Goal: Transaction & Acquisition: Book appointment/travel/reservation

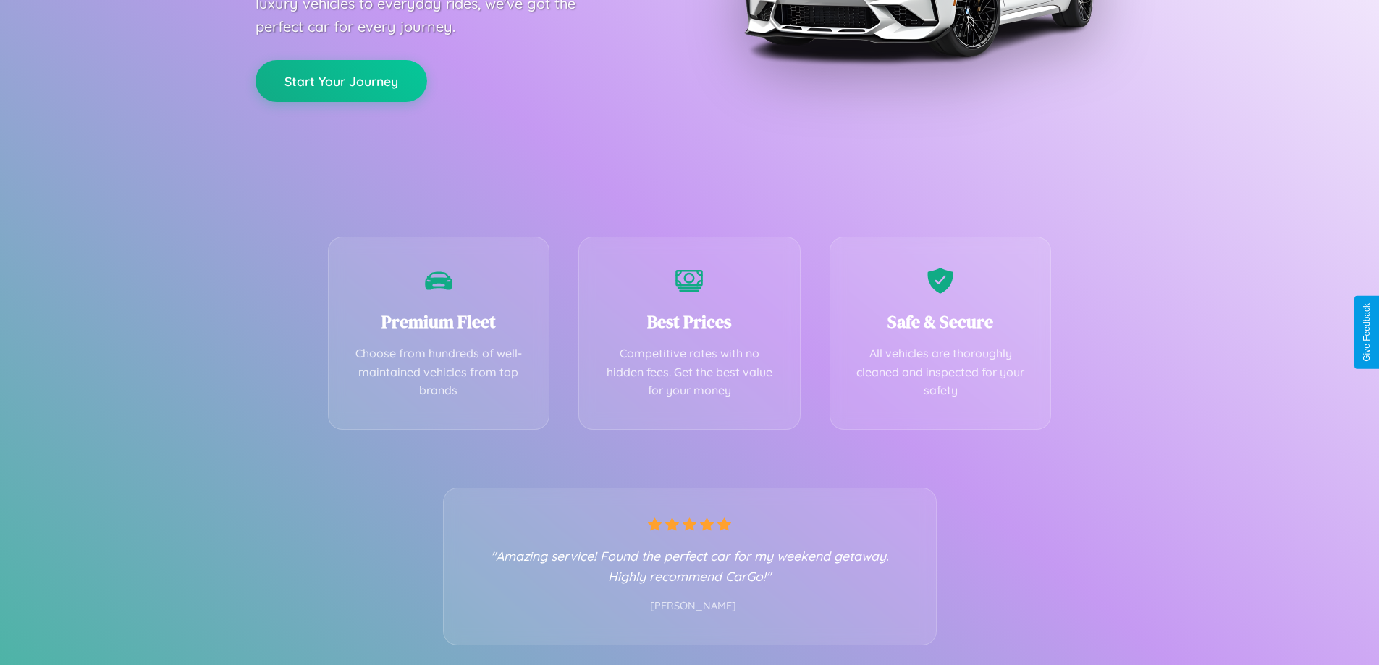
scroll to position [285, 0]
click at [689, 332] on div "Best Prices Competitive rates with no hidden fees. Get the best value for your …" at bounding box center [689, 328] width 222 height 193
click at [341, 80] on button "Start Your Journey" at bounding box center [341, 79] width 172 height 42
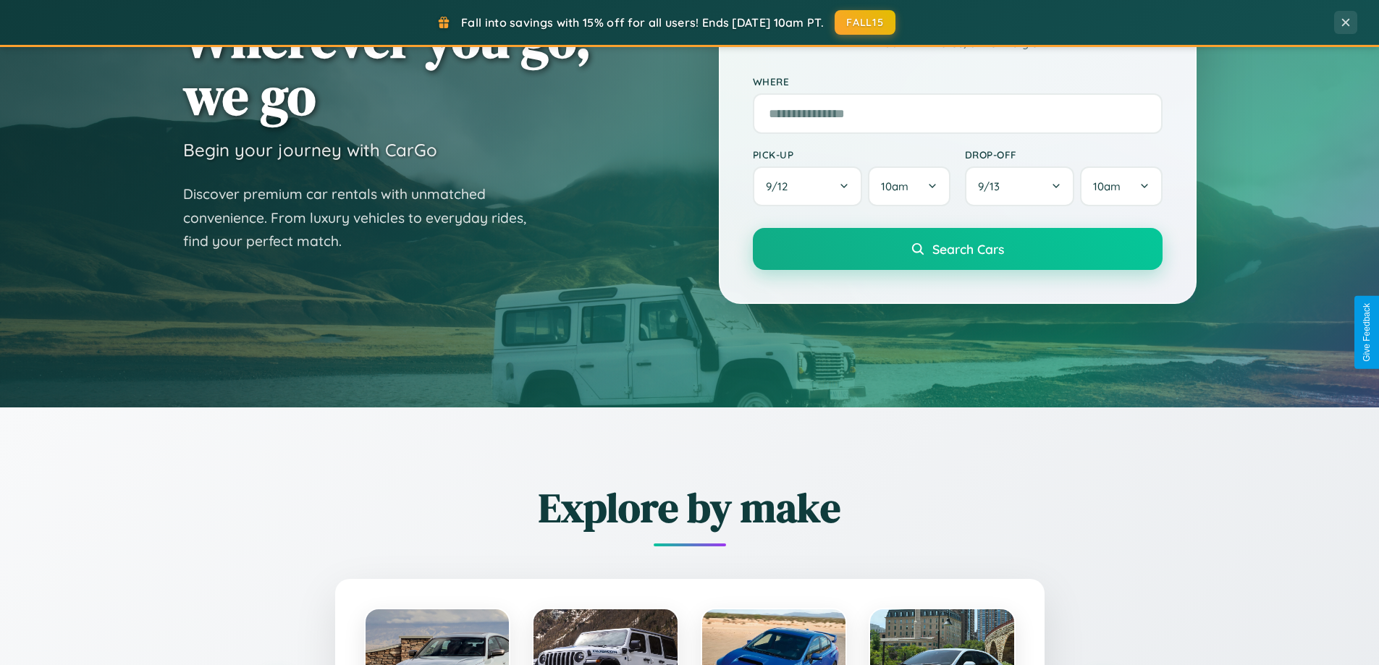
scroll to position [2785, 0]
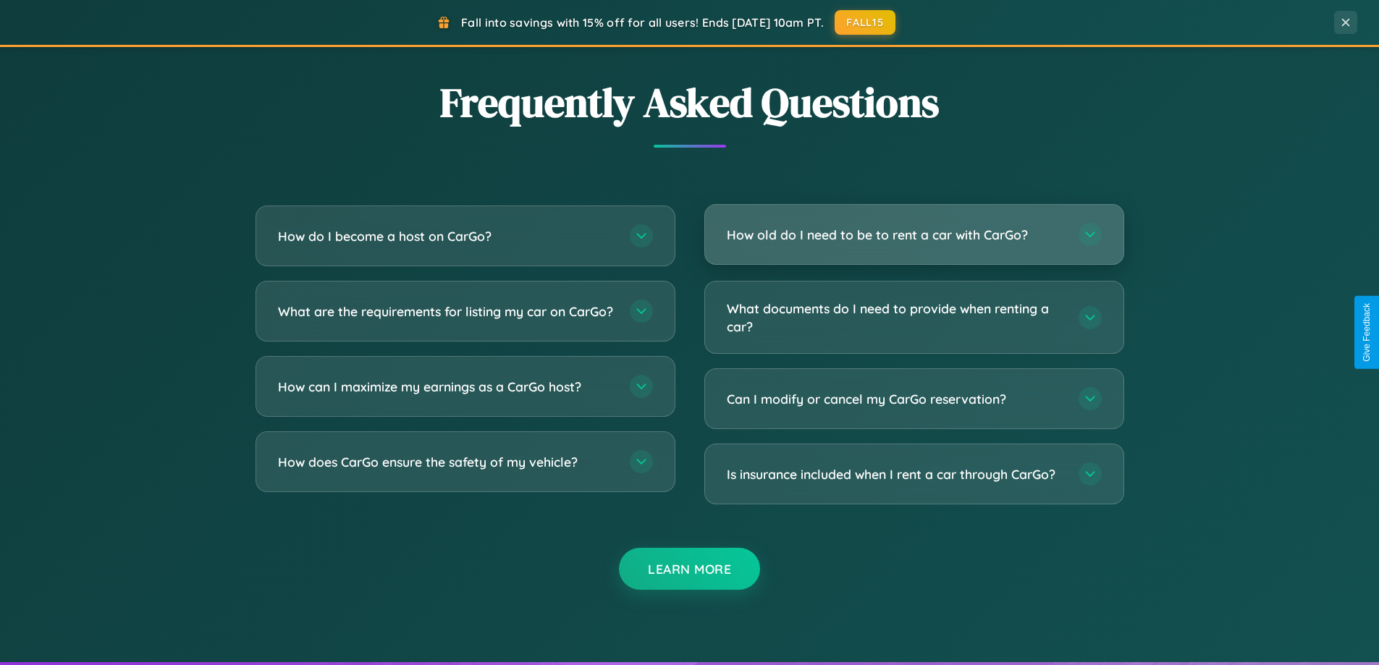
click at [913, 234] on h3 "How old do I need to be to rent a car with CarGo?" at bounding box center [895, 235] width 337 height 18
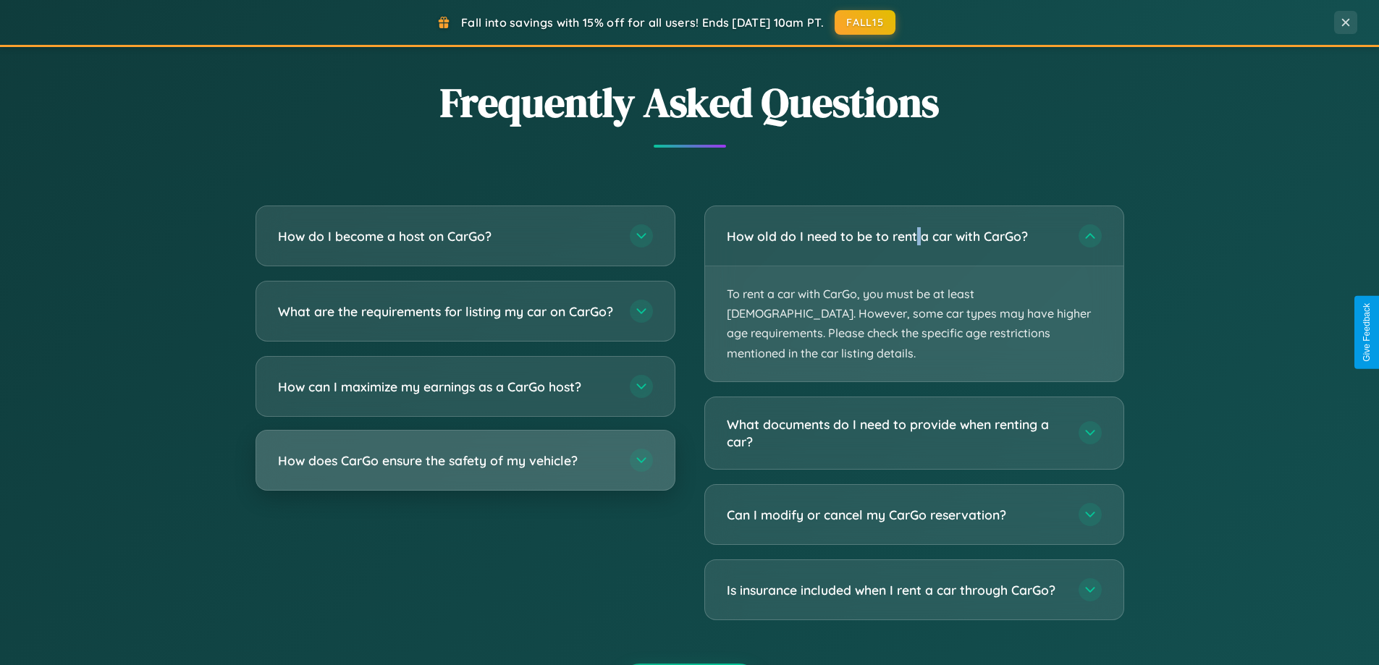
click at [465, 470] on h3 "How does CarGo ensure the safety of my vehicle?" at bounding box center [446, 461] width 337 height 18
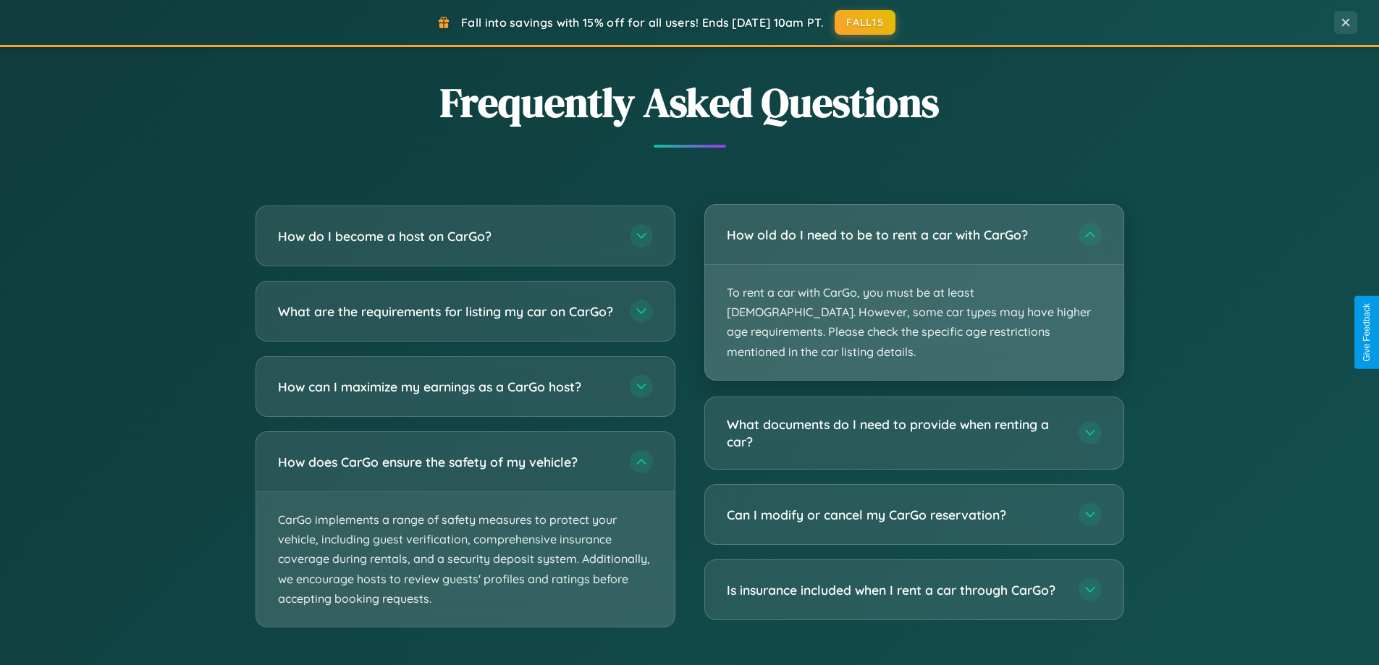
click at [913, 284] on p "To rent a car with CarGo, you must be at least [DEMOGRAPHIC_DATA]. However, som…" at bounding box center [914, 322] width 418 height 115
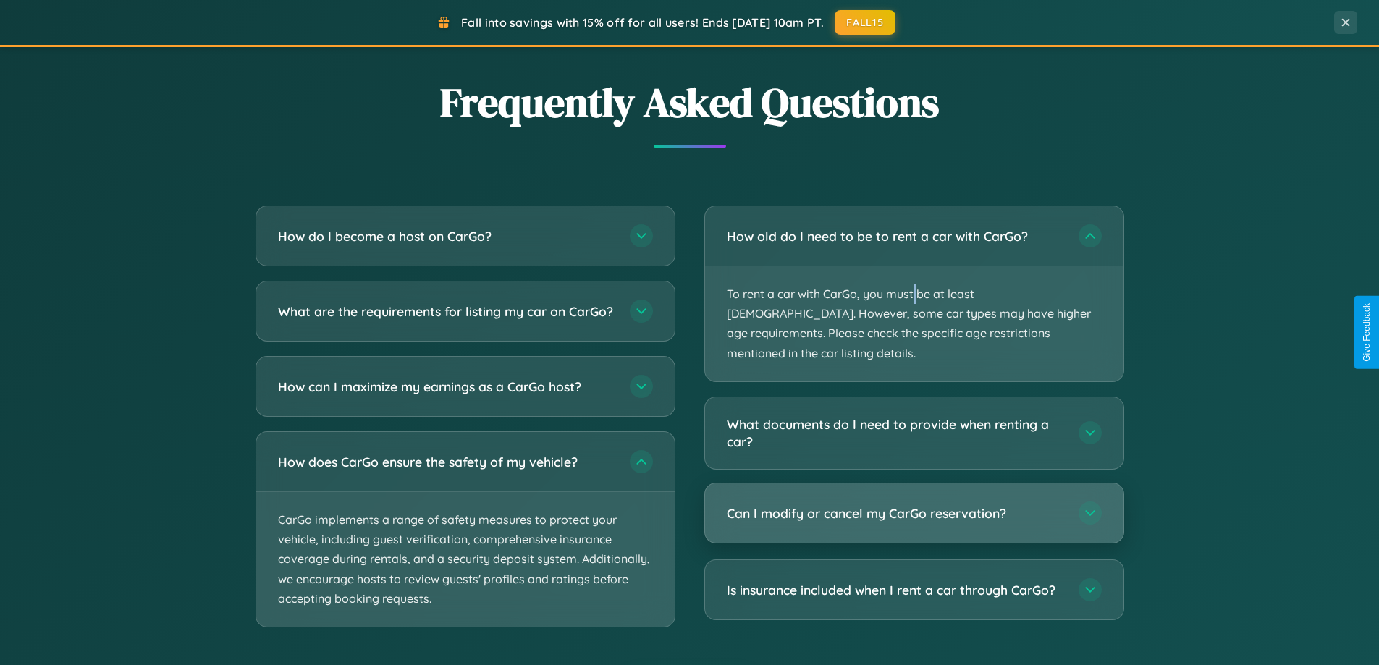
click at [913, 504] on h3 "Can I modify or cancel my CarGo reservation?" at bounding box center [895, 513] width 337 height 18
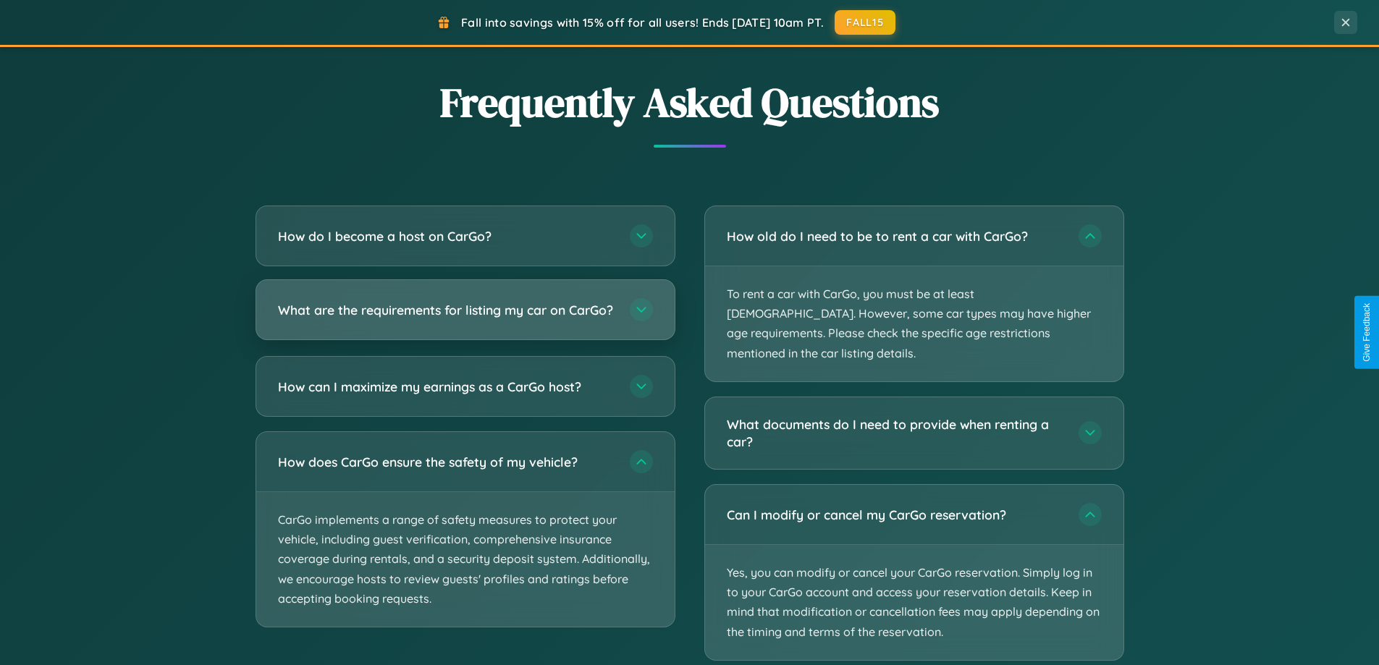
click at [465, 317] on h3 "What are the requirements for listing my car on CarGo?" at bounding box center [446, 310] width 337 height 18
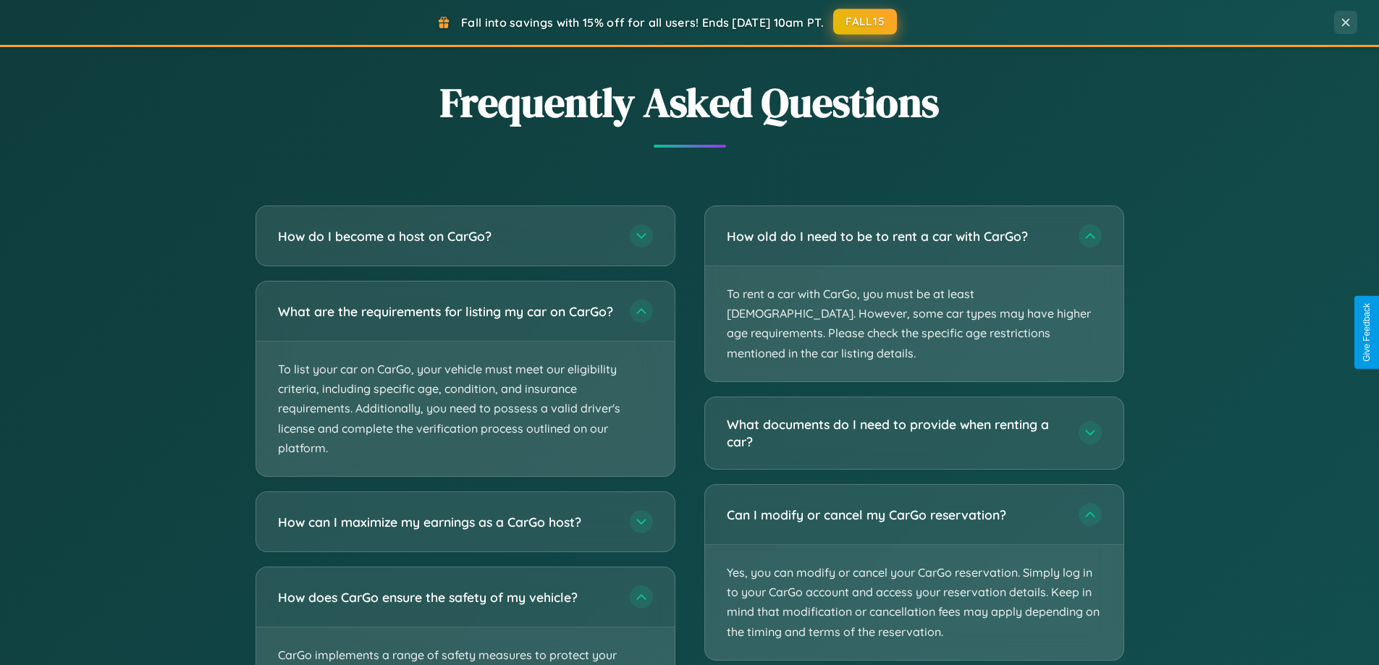
click at [865, 22] on button "FALL15" at bounding box center [865, 22] width 64 height 26
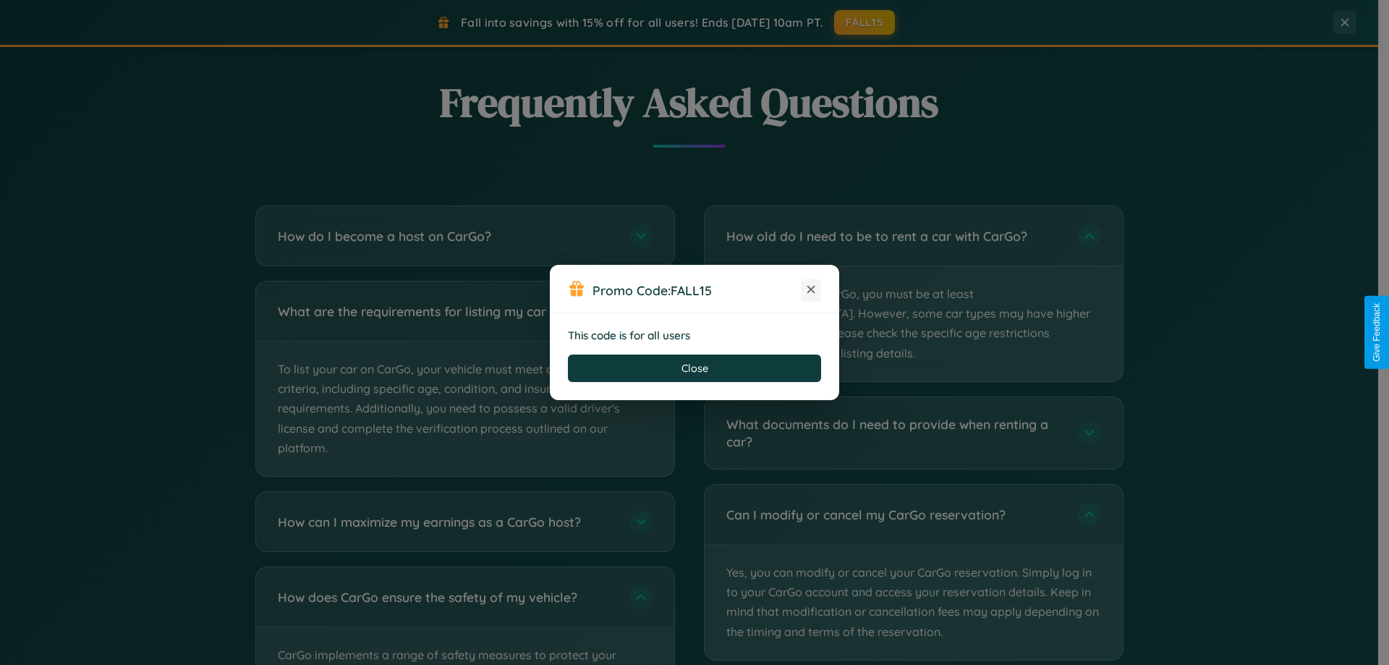
click at [811, 290] on icon at bounding box center [811, 289] width 14 height 14
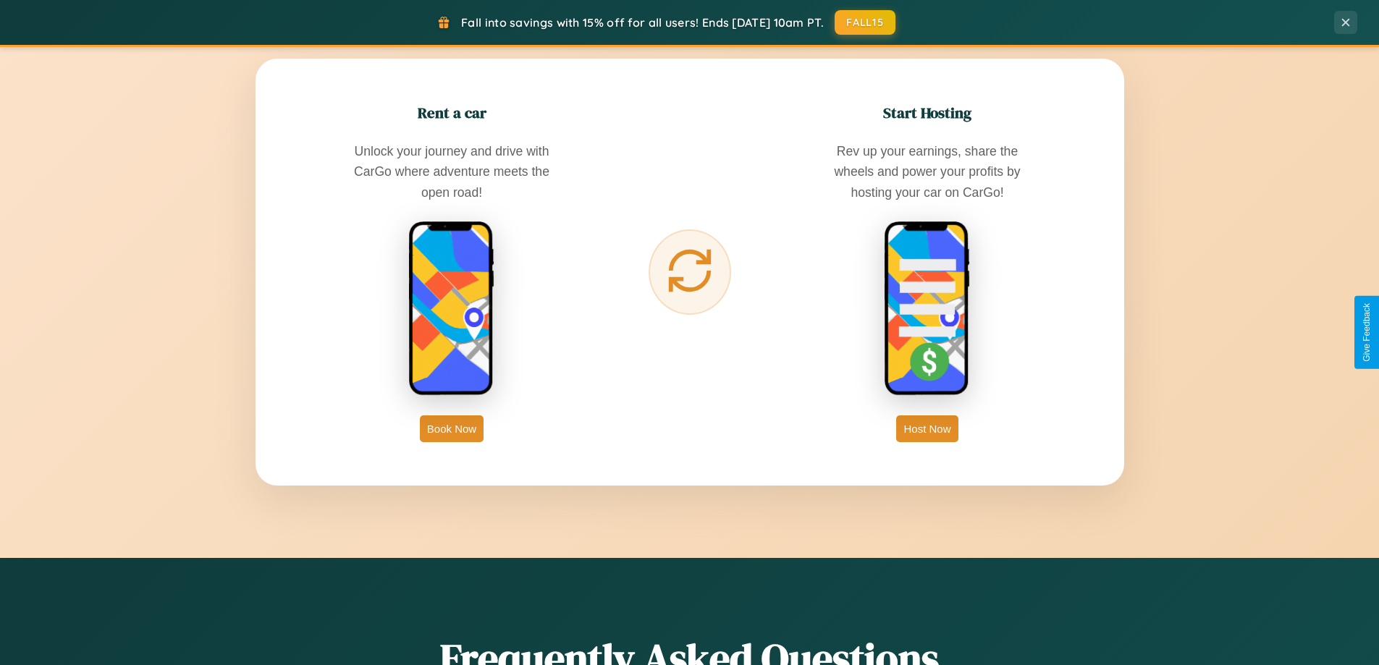
scroll to position [0, 0]
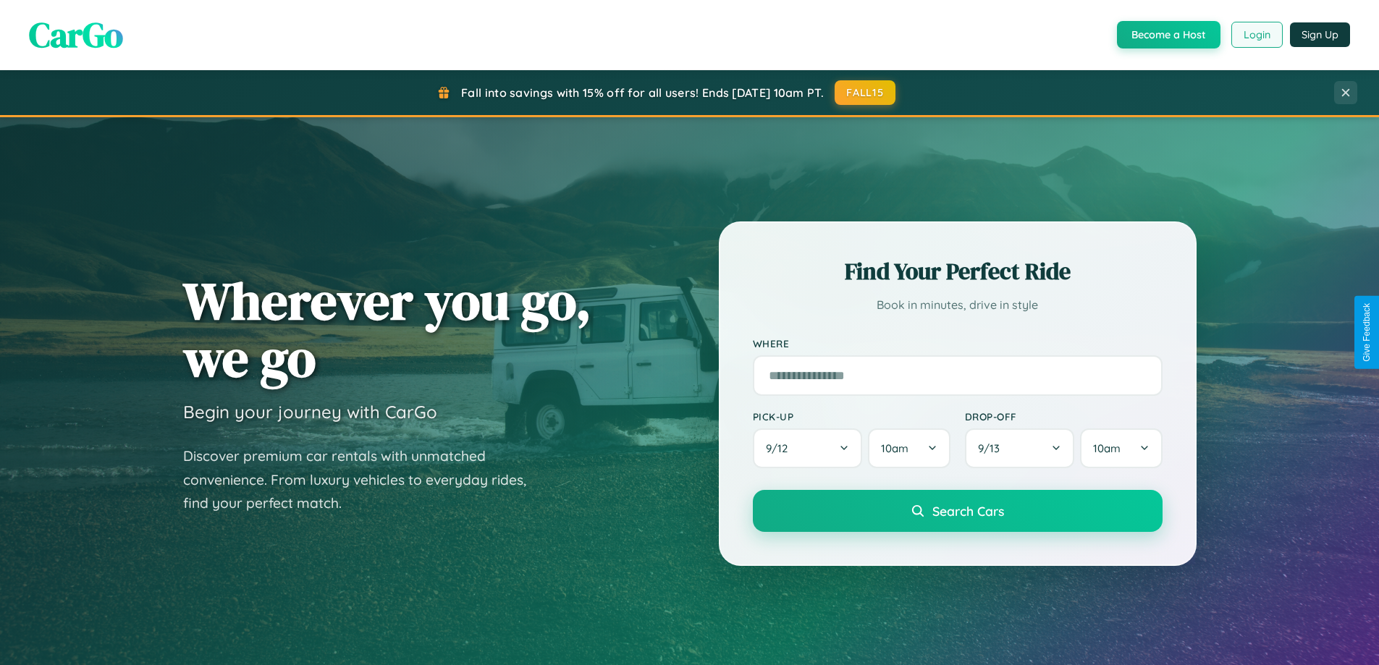
click at [1256, 35] on button "Login" at bounding box center [1256, 35] width 51 height 26
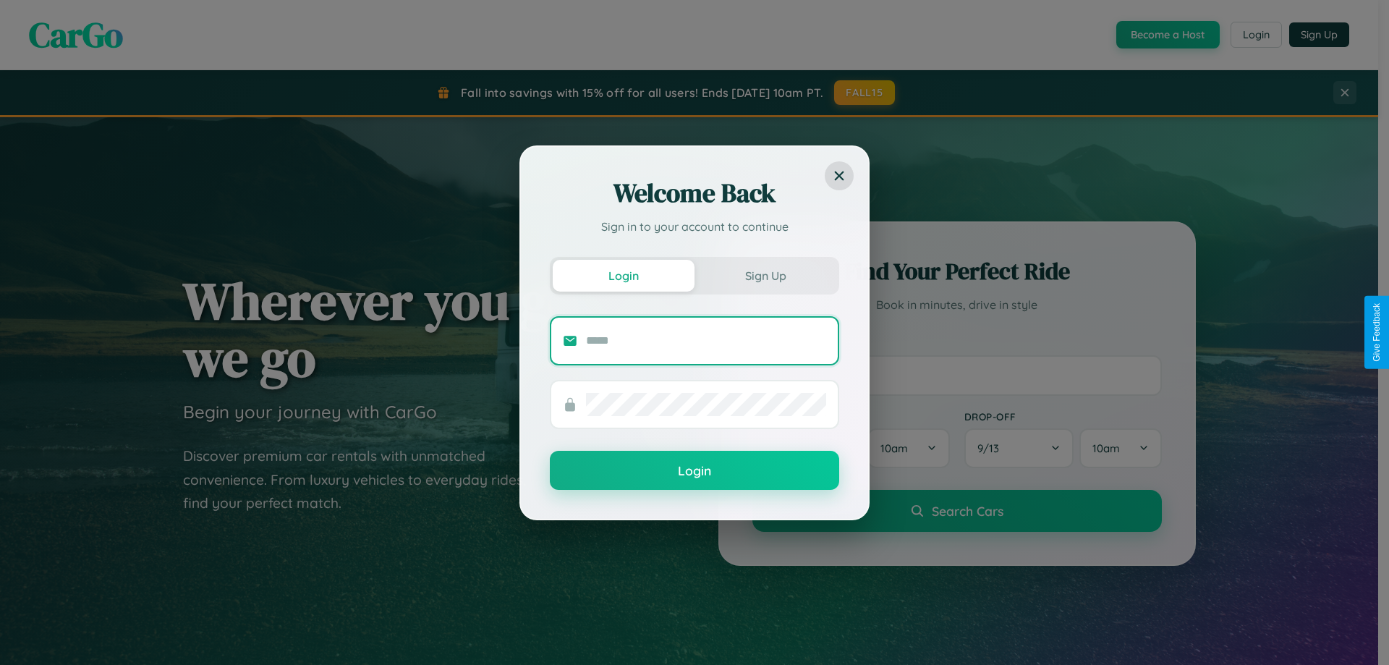
click at [706, 340] on input "text" at bounding box center [706, 340] width 240 height 23
type input "**********"
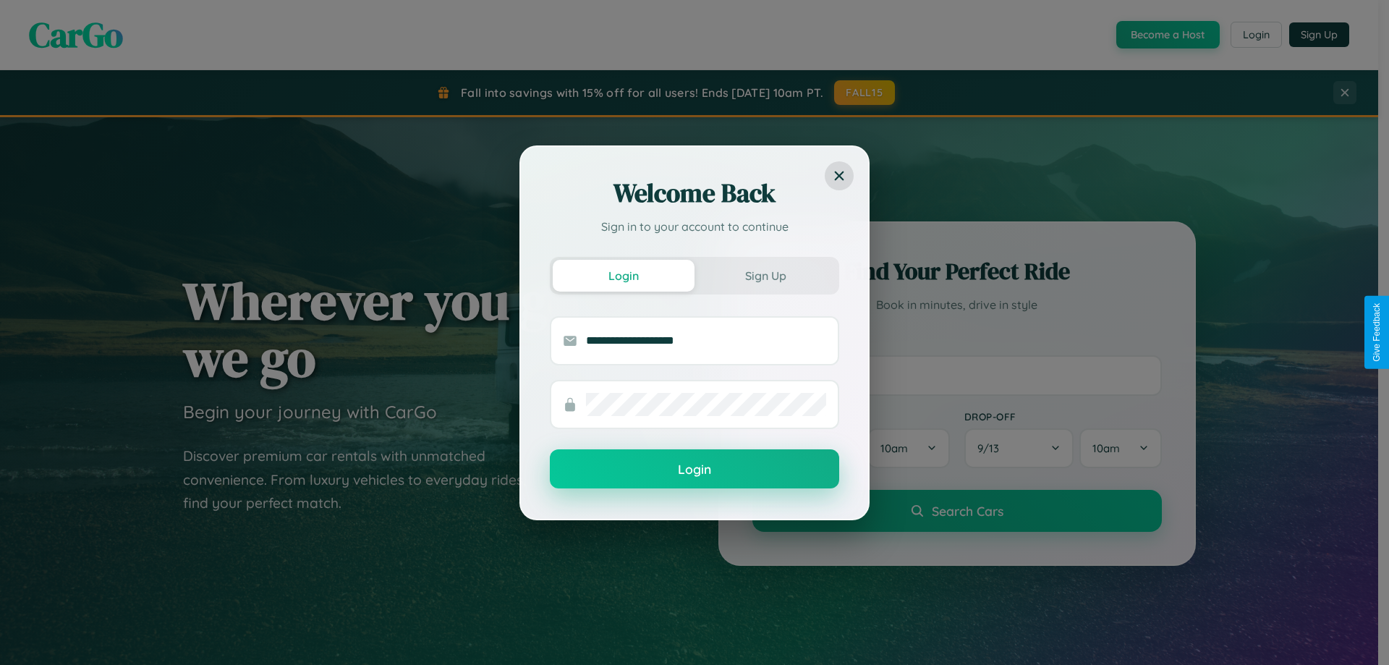
click at [695, 470] on button "Login" at bounding box center [694, 468] width 289 height 39
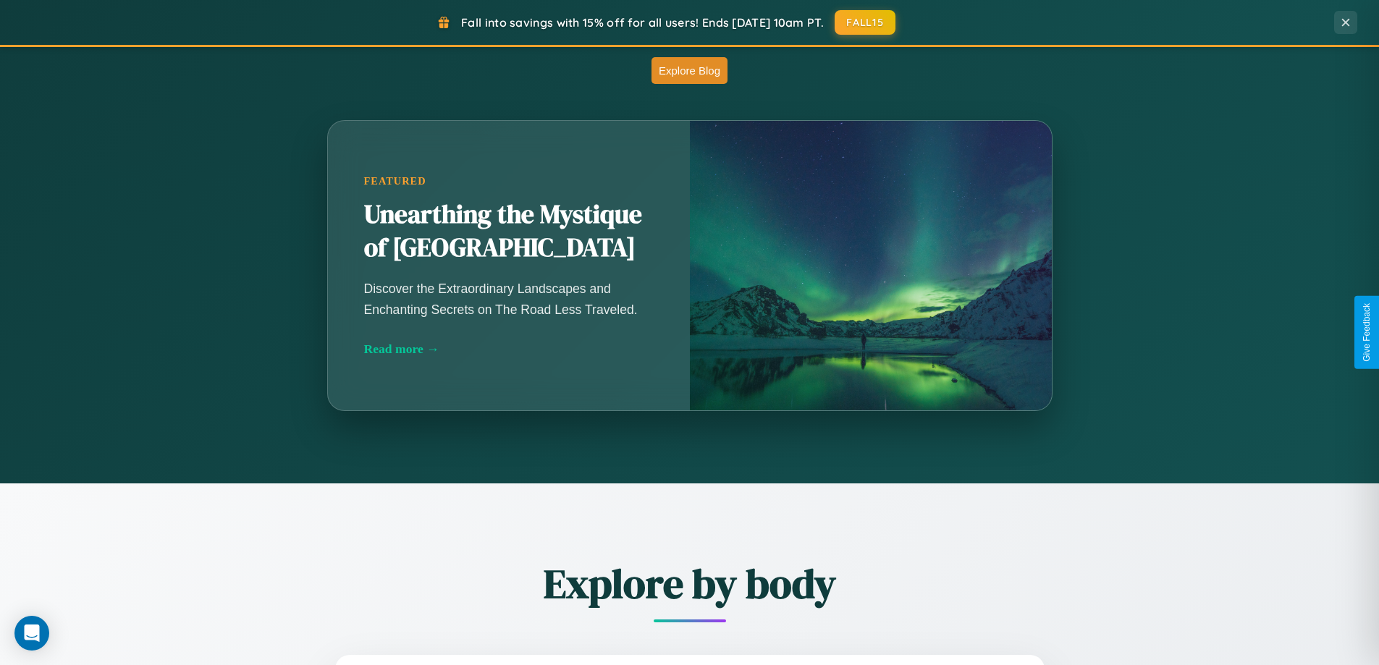
scroll to position [2325, 0]
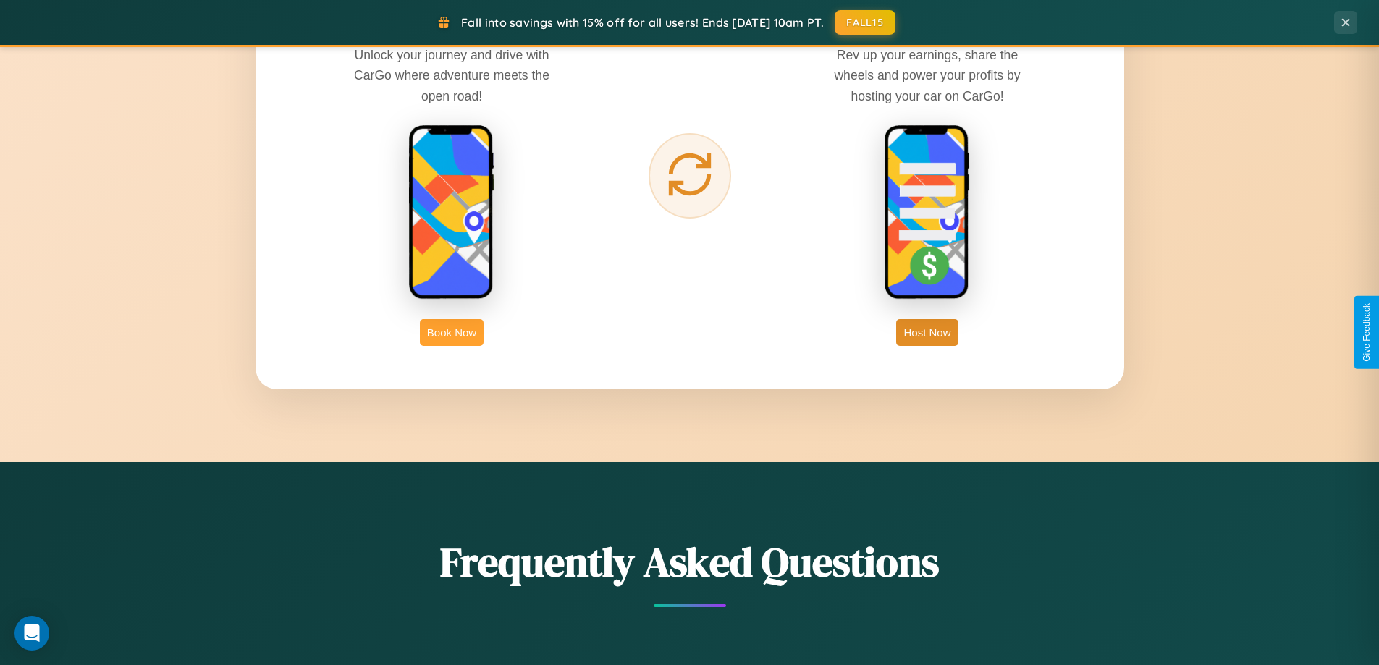
click at [452, 332] on button "Book Now" at bounding box center [452, 332] width 64 height 27
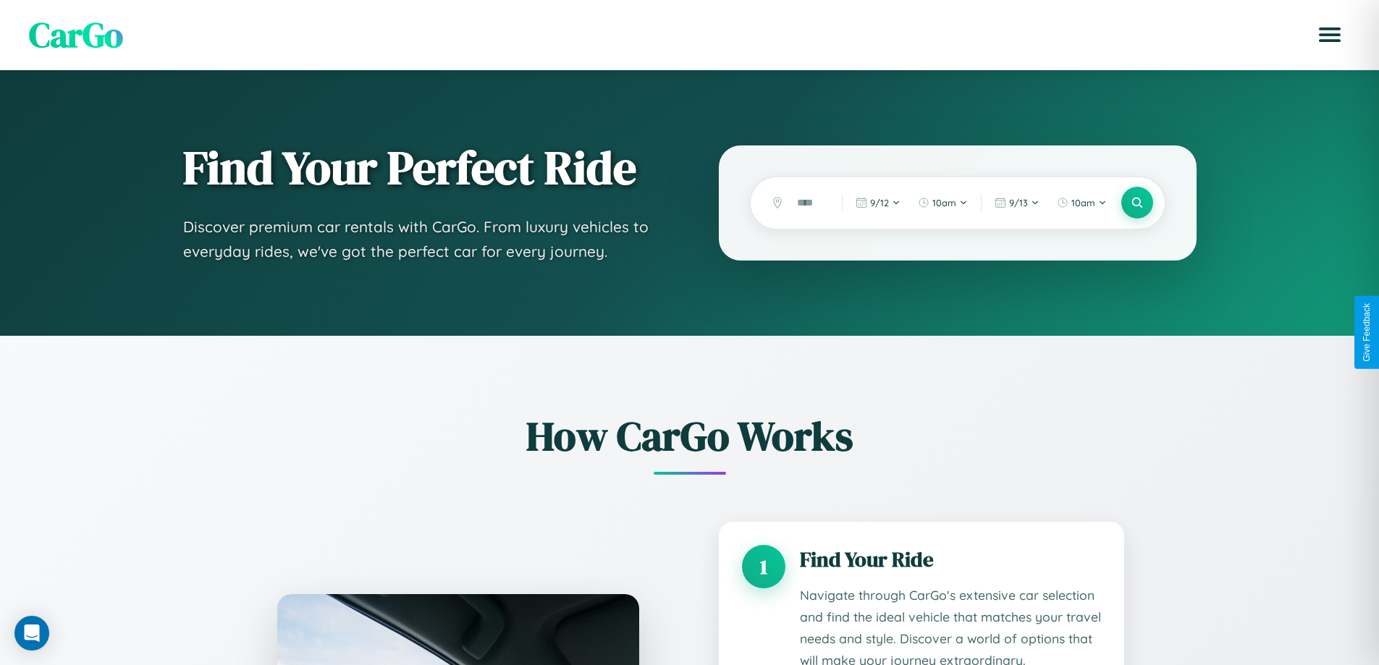
scroll to position [2110, 0]
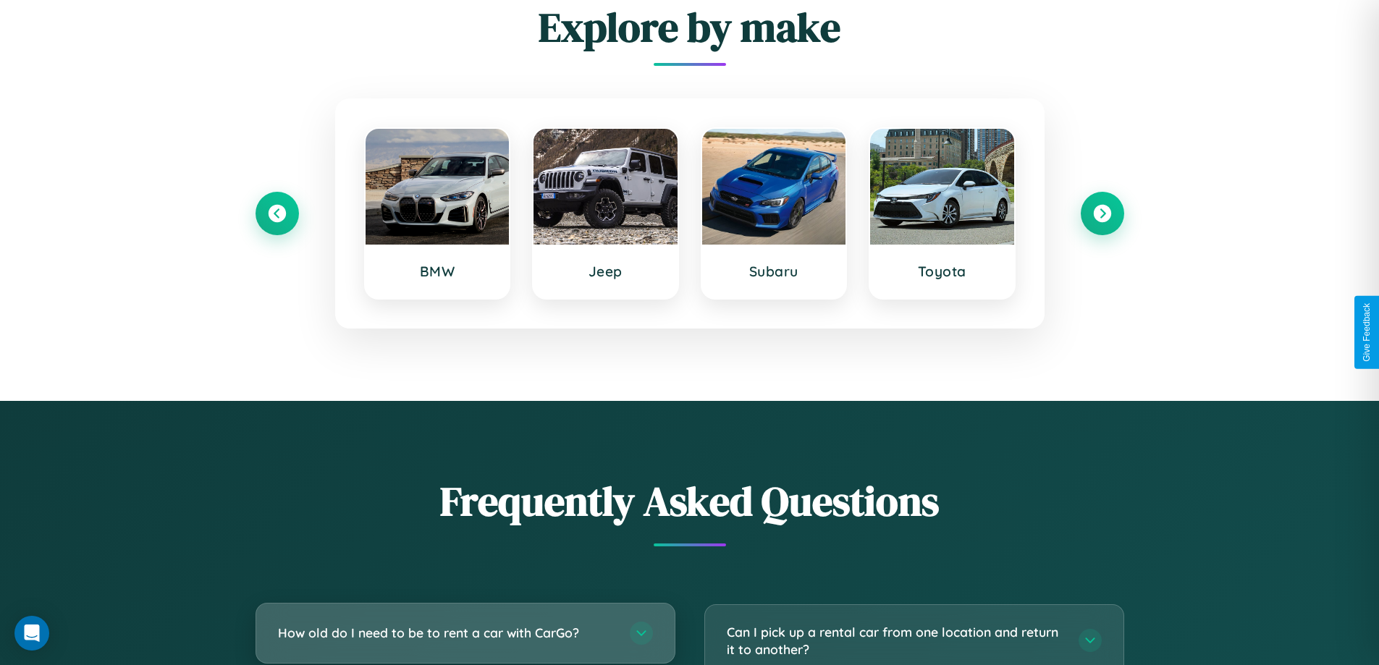
click at [465, 632] on h3 "How old do I need to be to rent a car with CarGo?" at bounding box center [446, 633] width 337 height 18
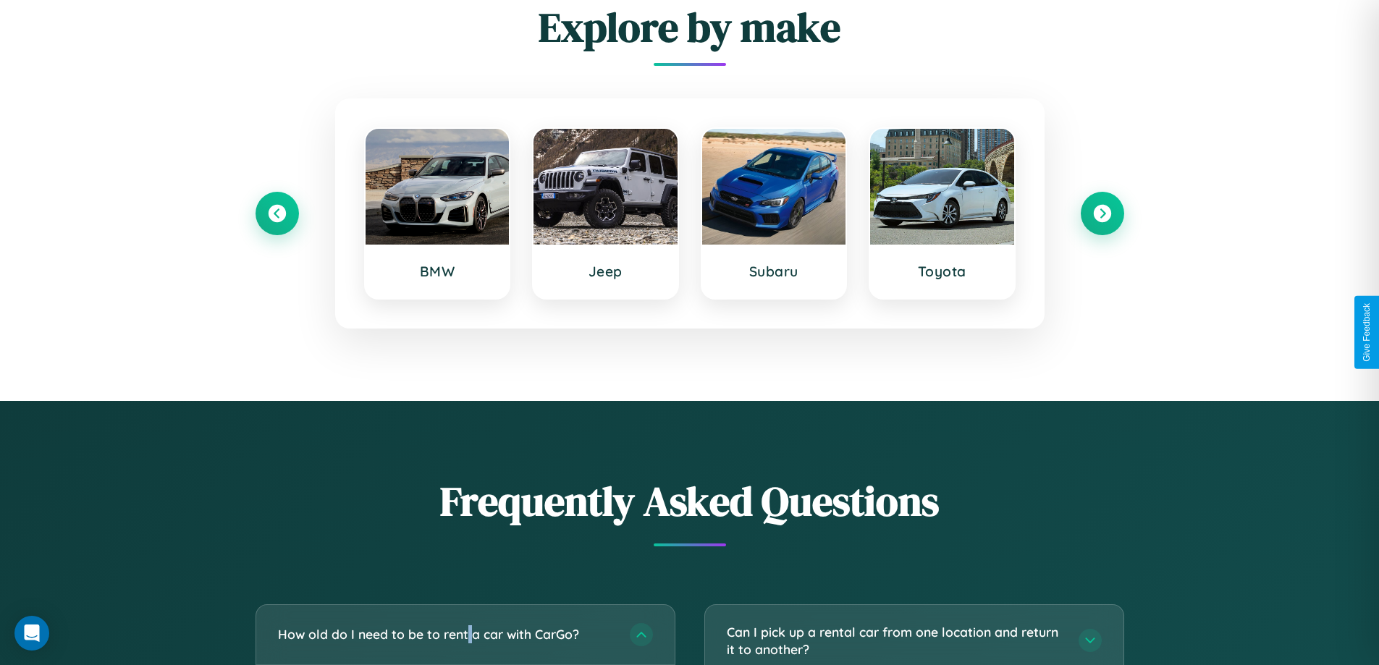
scroll to position [0, 0]
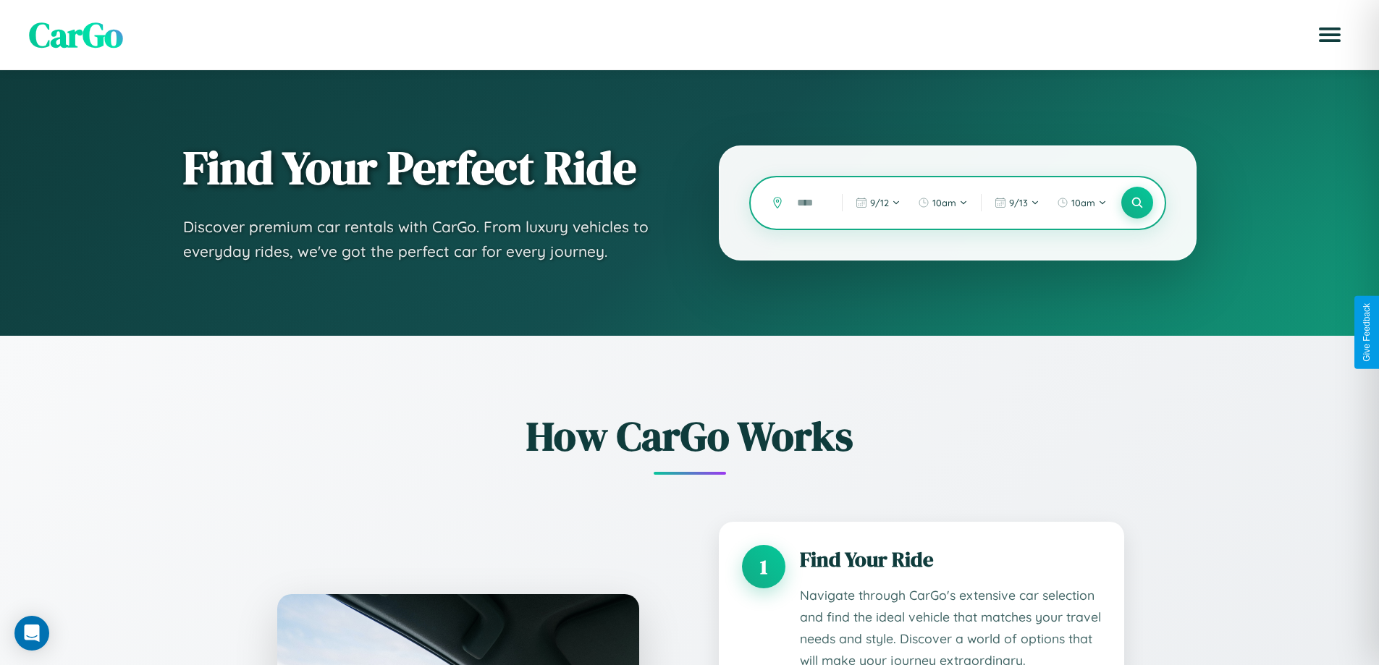
click at [808, 203] on input "text" at bounding box center [808, 202] width 38 height 25
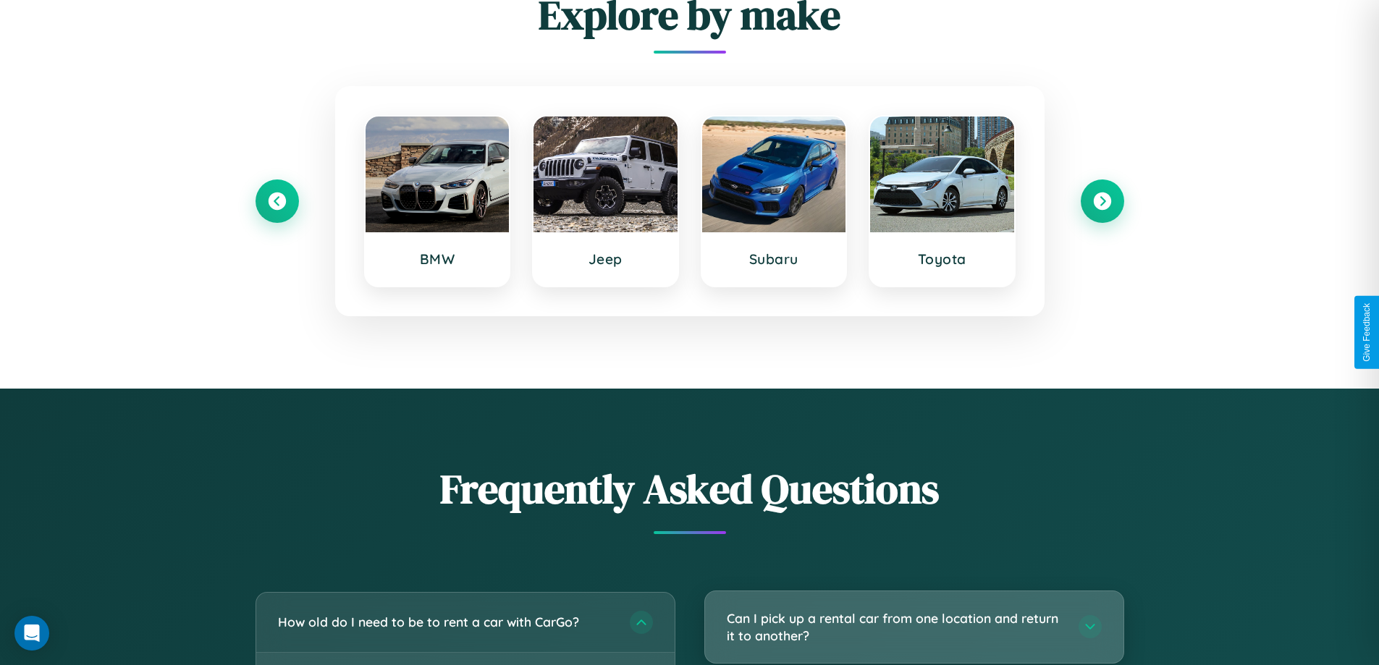
click at [913, 628] on h3 "Can I pick up a rental car from one location and return it to another?" at bounding box center [895, 626] width 337 height 35
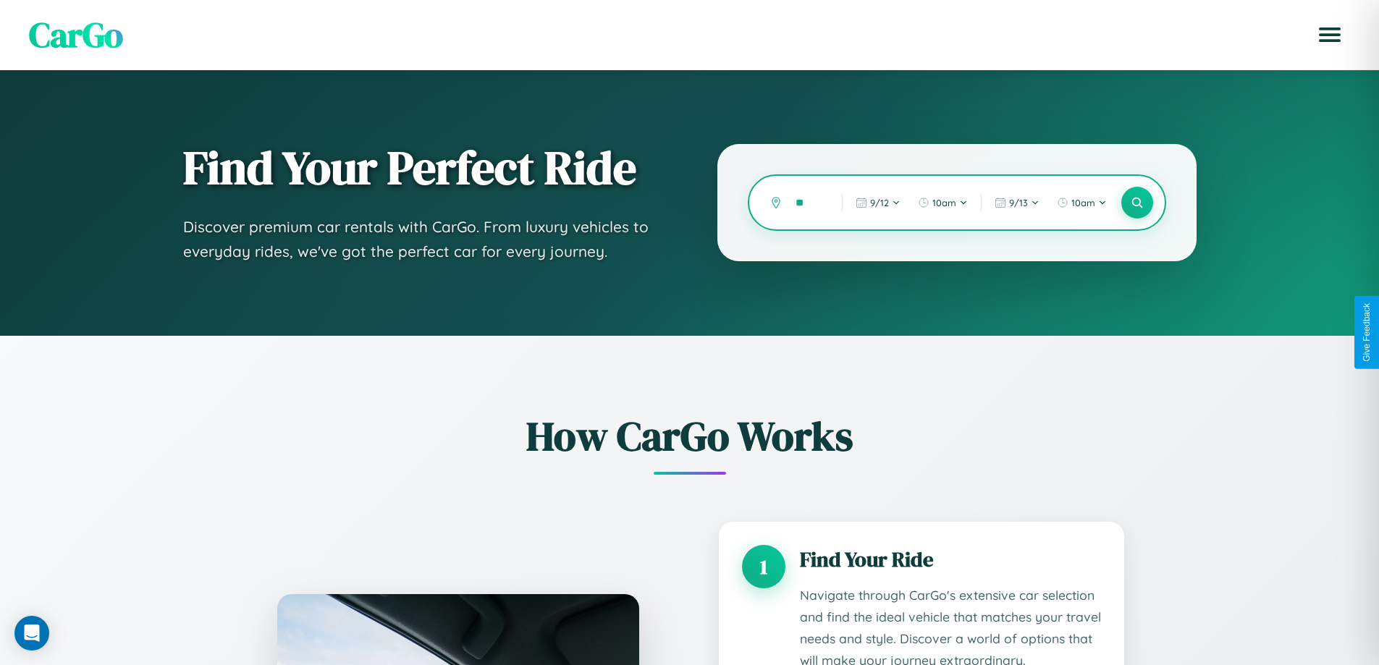
type input "*"
type input "*********"
click at [1136, 203] on icon at bounding box center [1137, 203] width 14 height 14
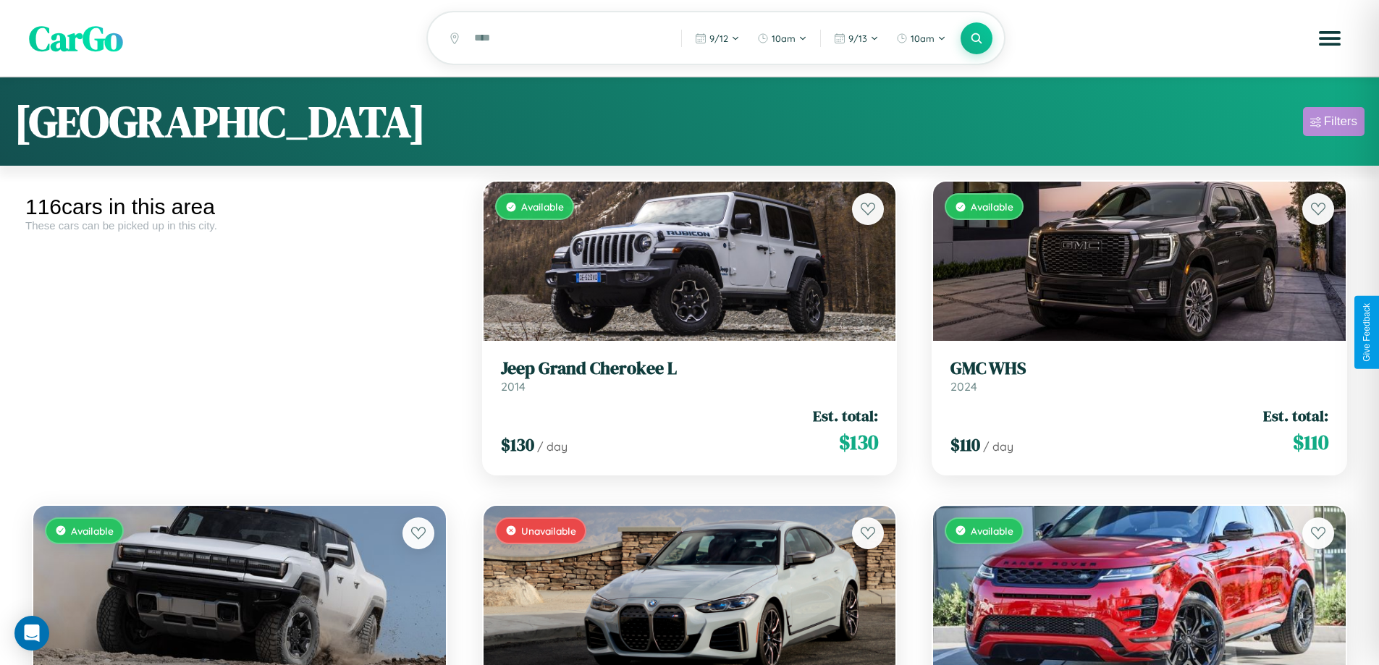
click at [1333, 124] on div "Filters" at bounding box center [1340, 121] width 33 height 14
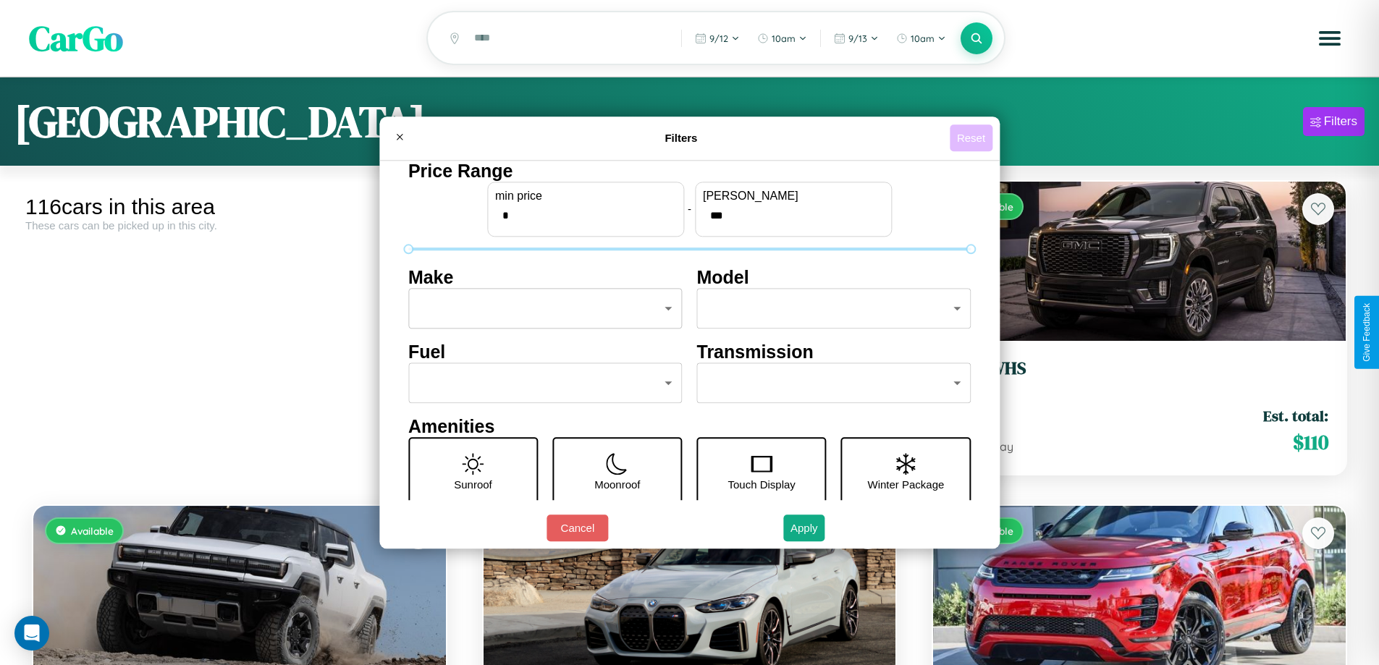
click at [973, 137] on button "Reset" at bounding box center [970, 137] width 43 height 27
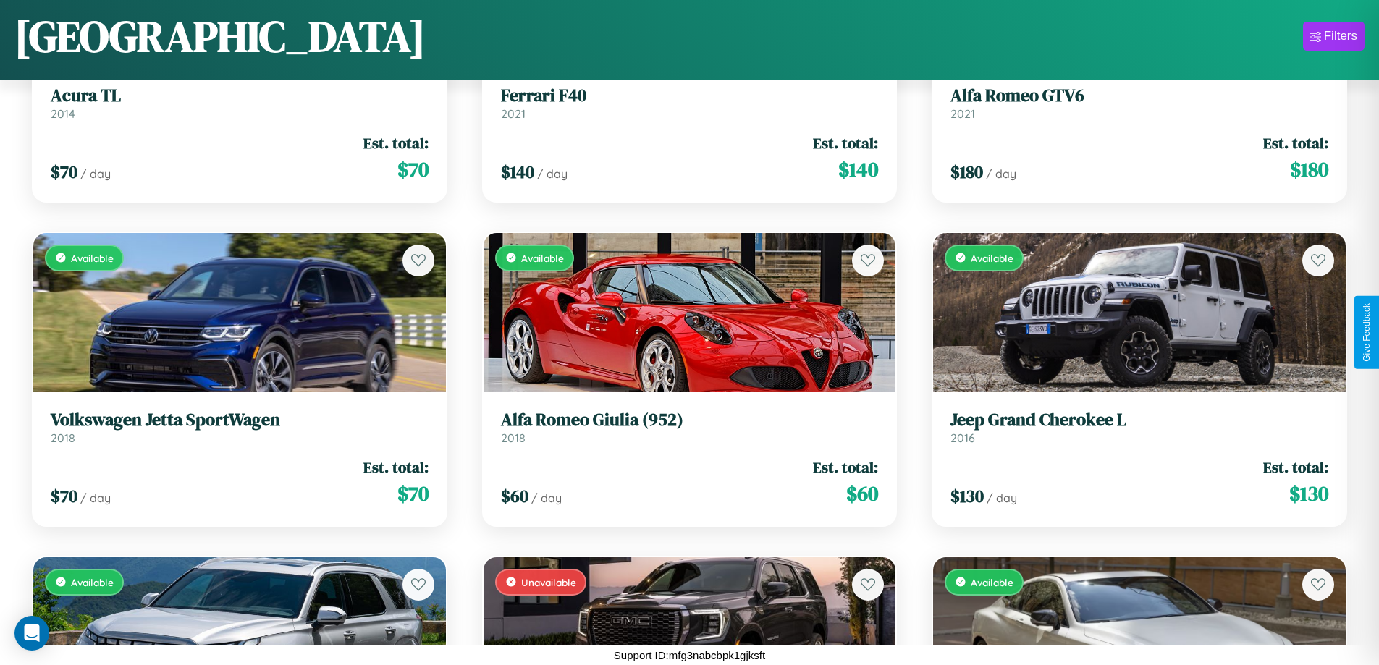
scroll to position [8304, 0]
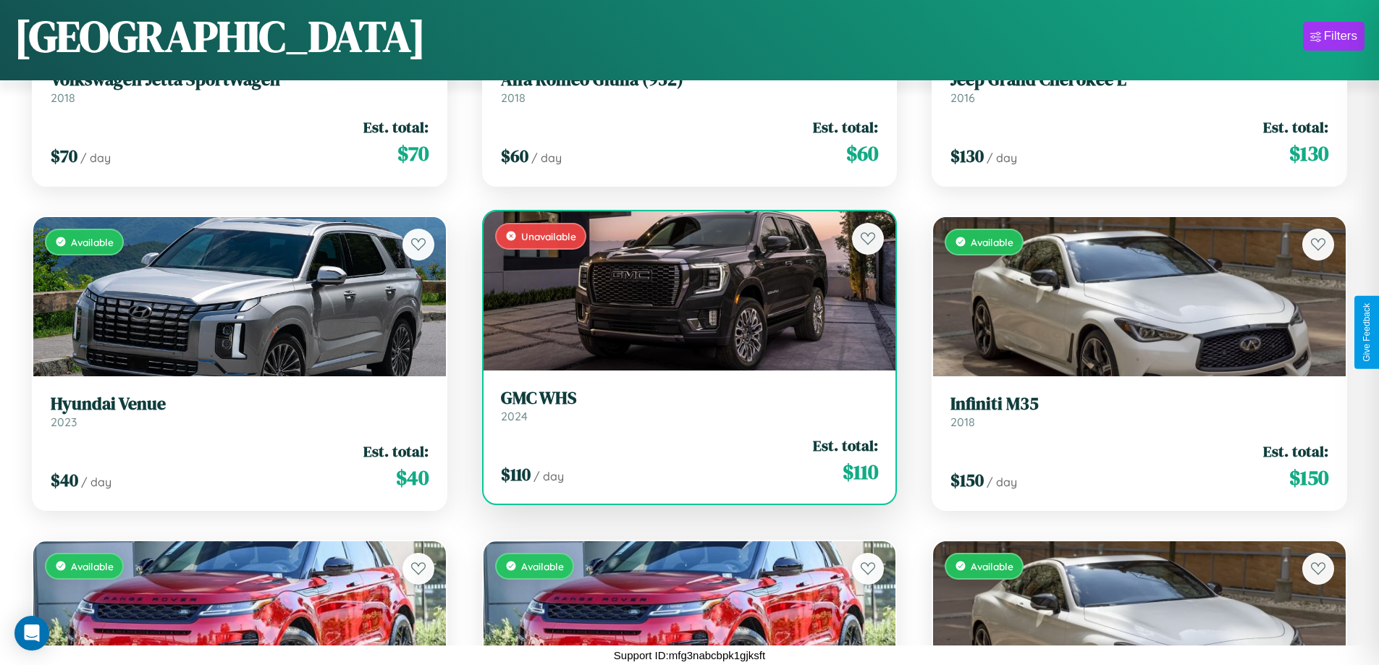
click at [683, 411] on link "GMC WHS 2024" at bounding box center [690, 405] width 378 height 35
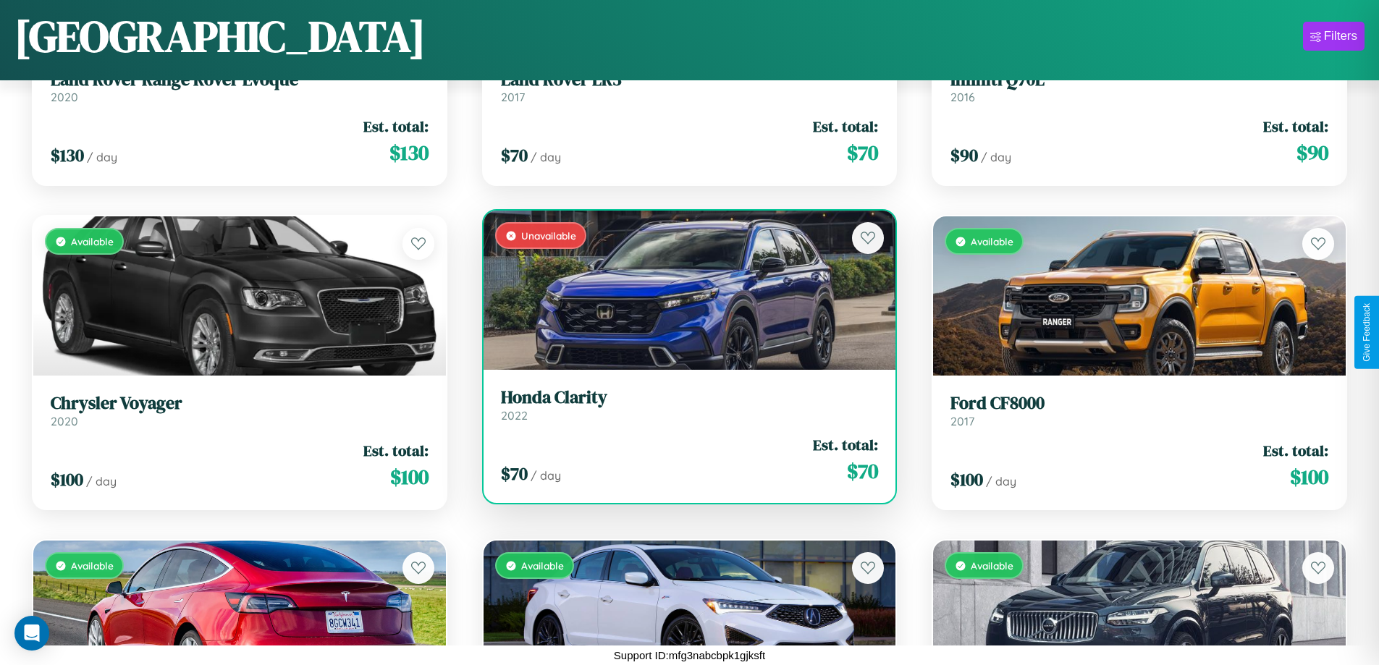
click at [683, 405] on h3 "Honda Clarity" at bounding box center [690, 397] width 378 height 21
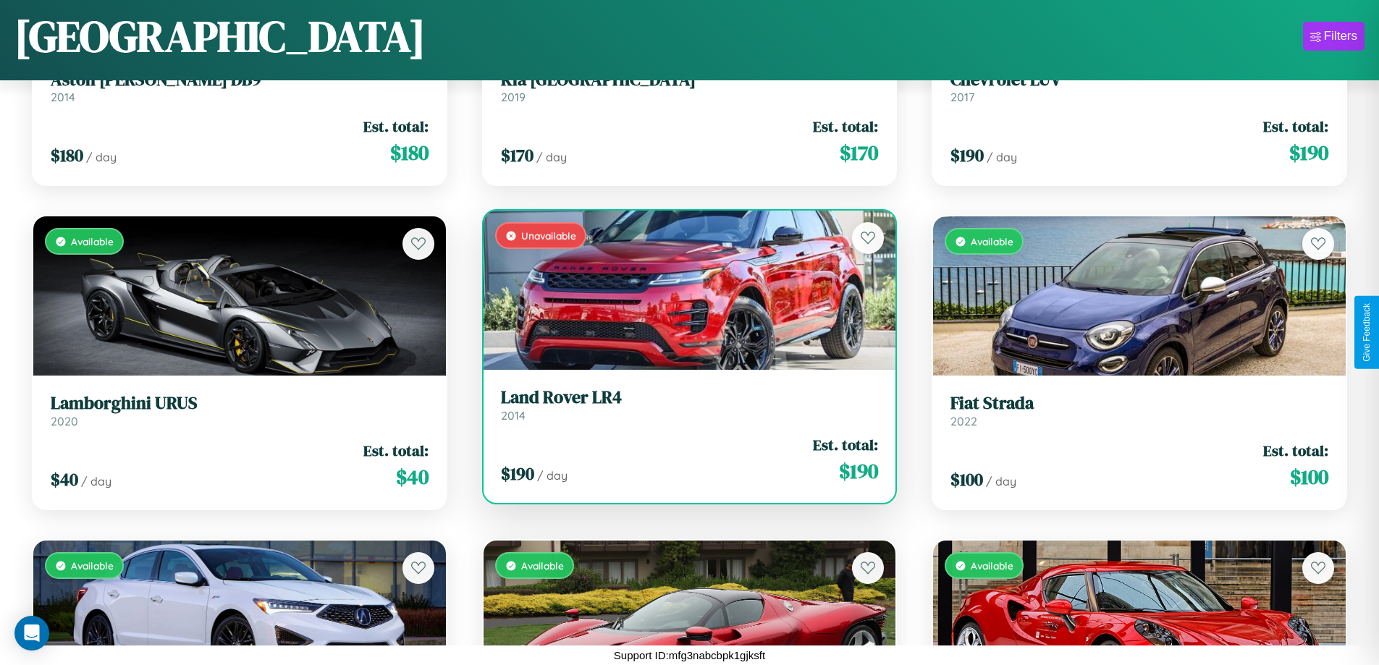
click at [683, 405] on h3 "Land Rover LR4" at bounding box center [690, 397] width 378 height 21
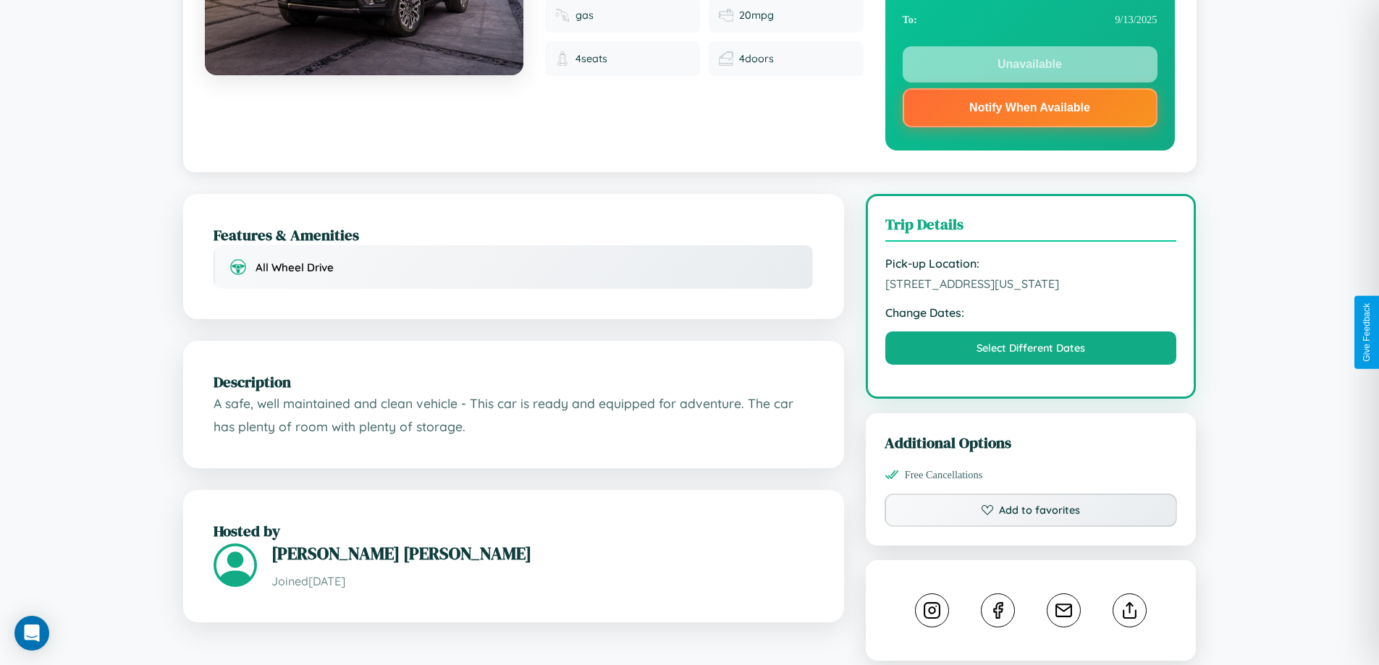
scroll to position [435, 0]
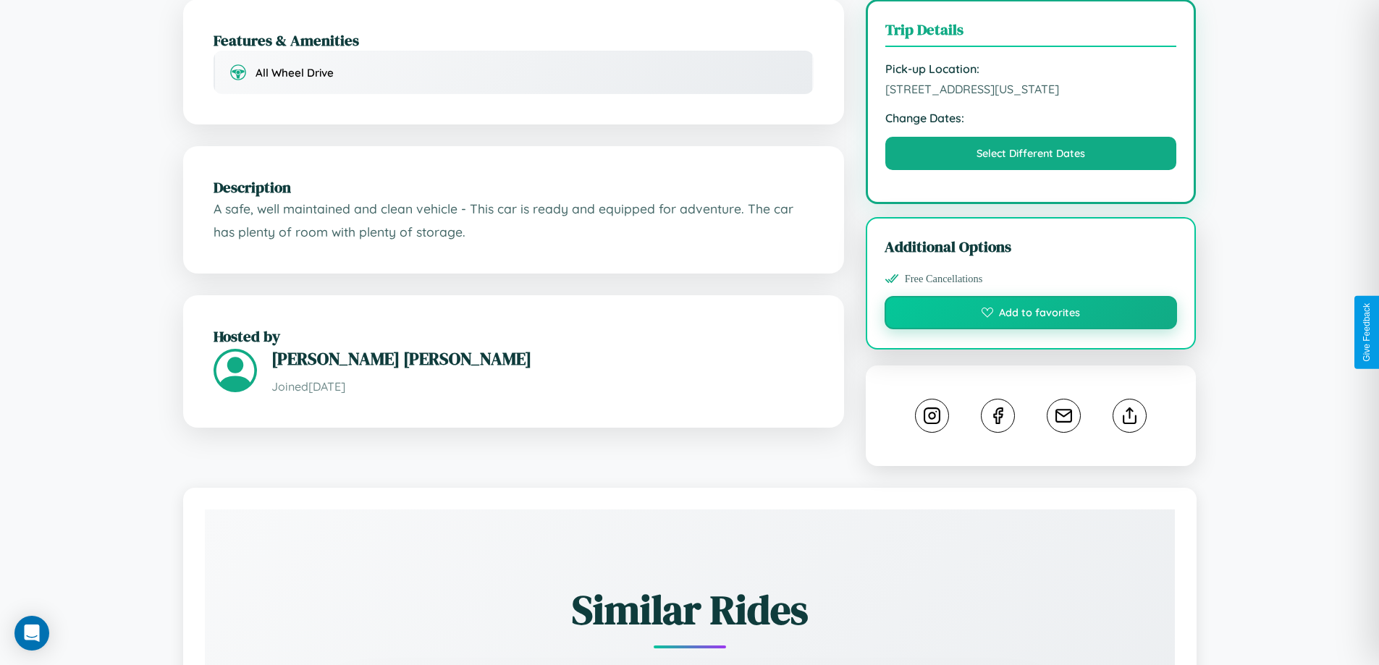
click at [1030, 329] on button "Add to favorites" at bounding box center [1030, 312] width 293 height 33
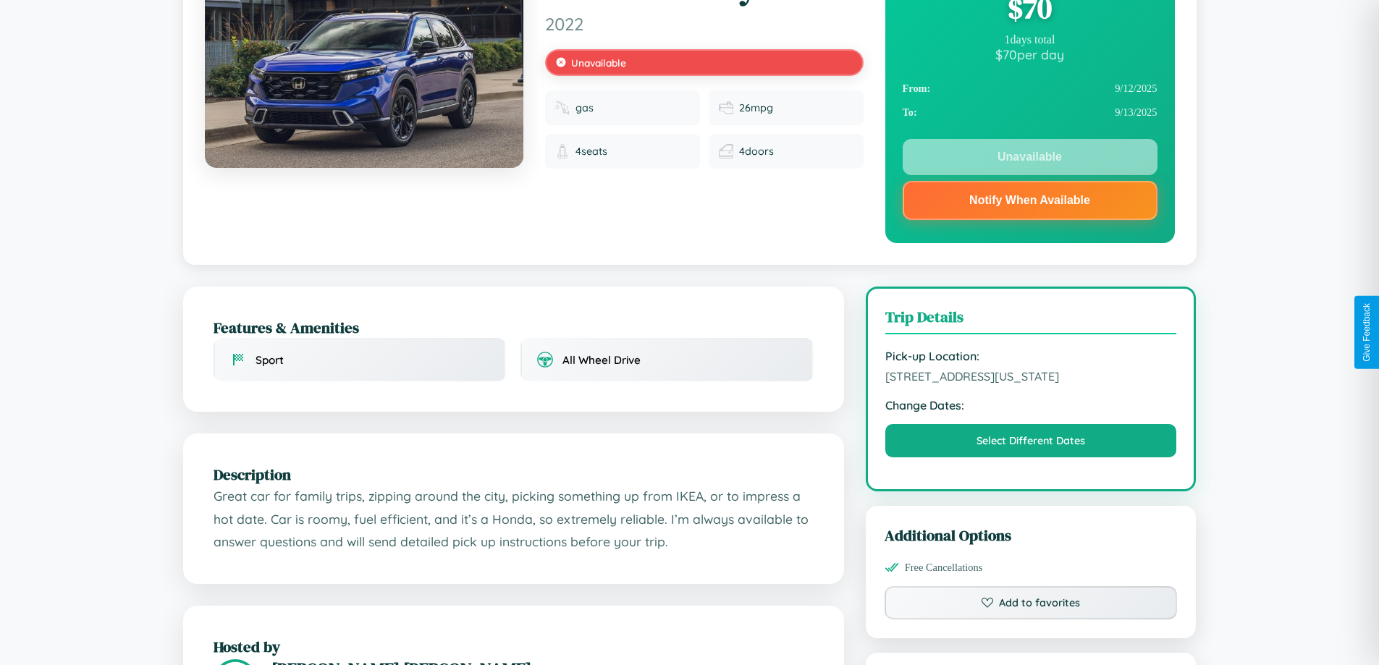
scroll to position [336, 0]
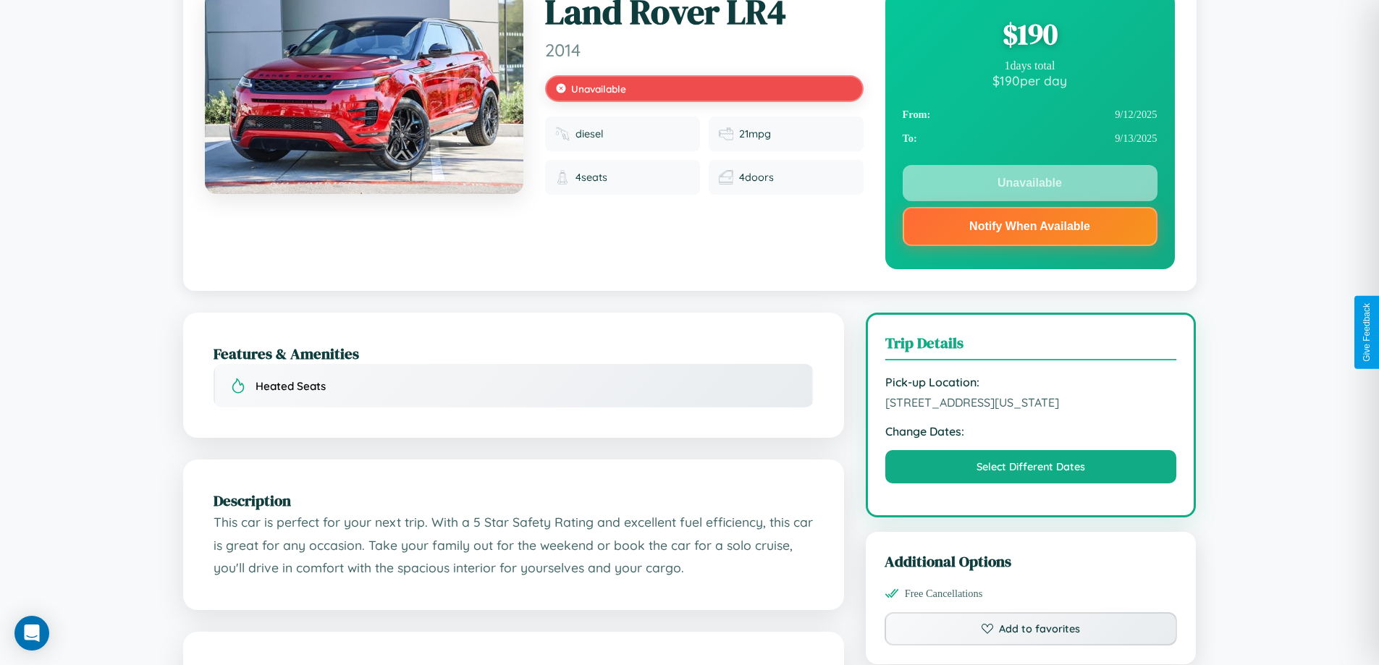
scroll to position [865, 0]
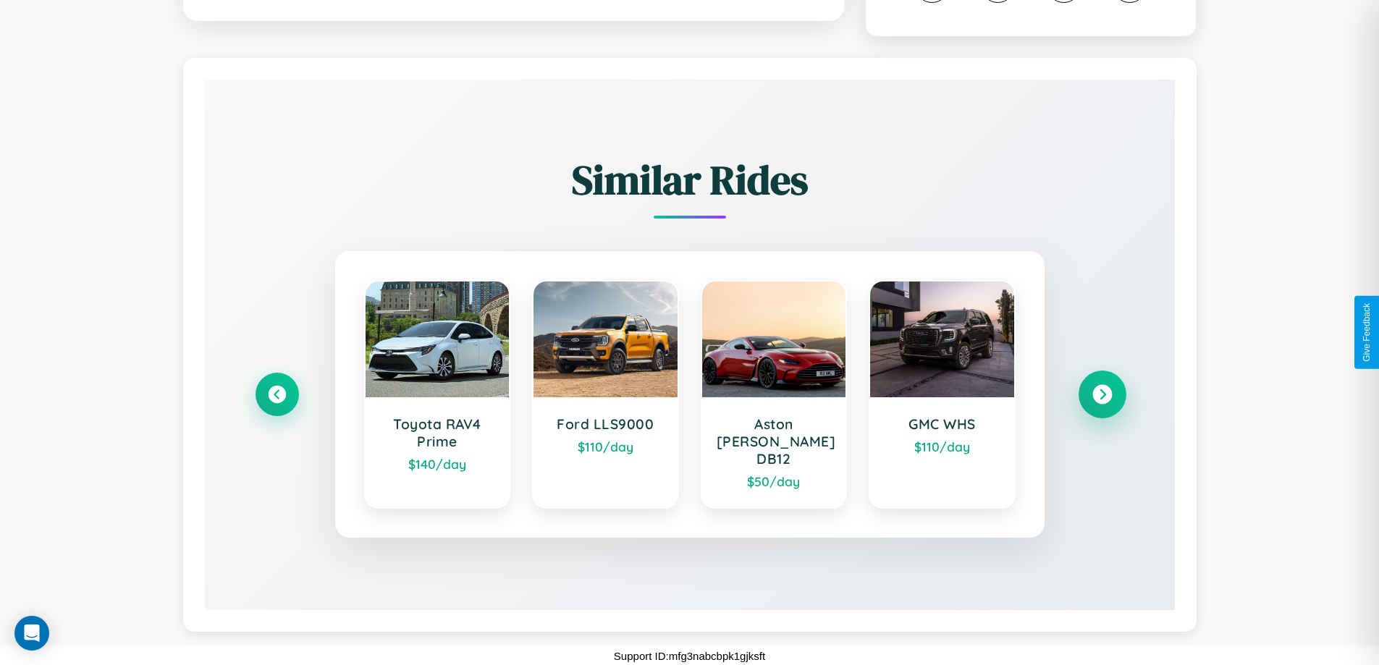
click at [1101, 402] on icon at bounding box center [1102, 395] width 20 height 20
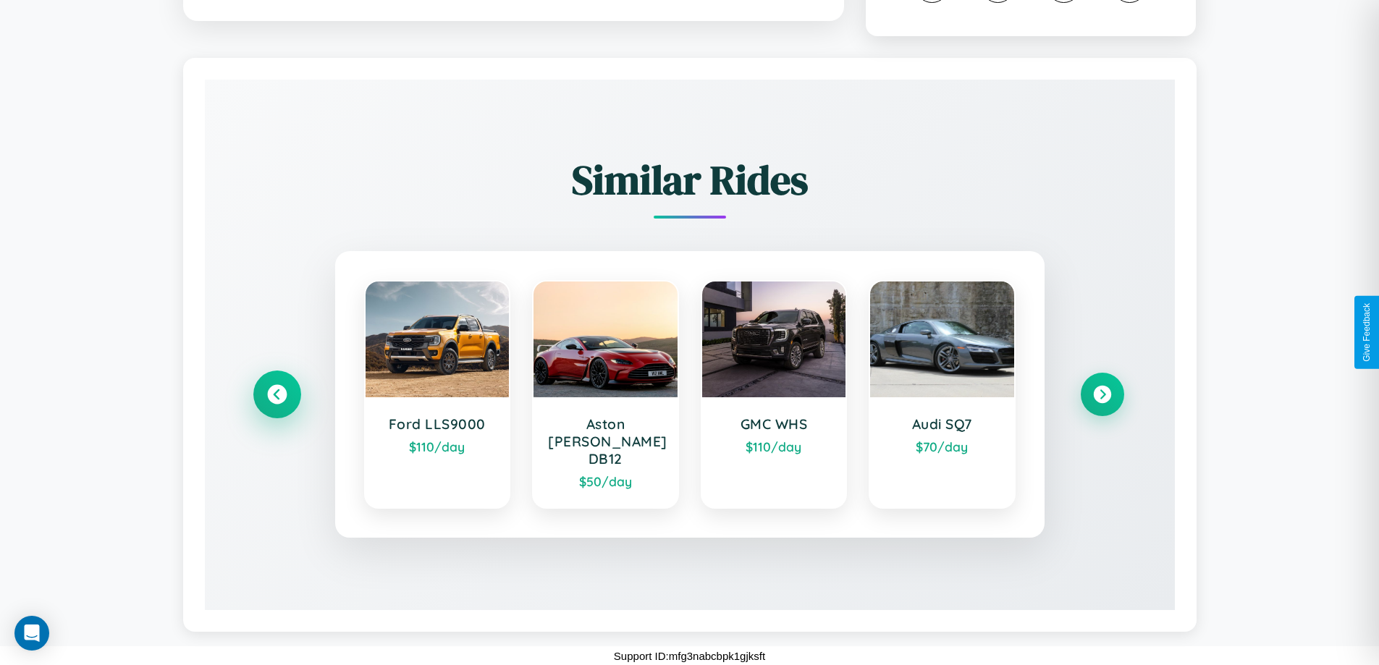
click at [276, 402] on icon at bounding box center [277, 395] width 20 height 20
